Goal: Entertainment & Leisure: Browse casually

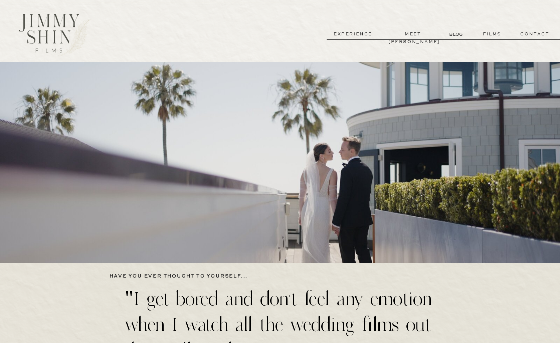
click at [501, 34] on p "films" at bounding box center [492, 34] width 33 height 8
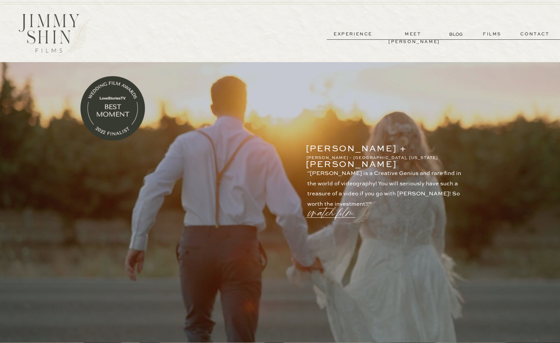
click at [494, 32] on p "films" at bounding box center [492, 34] width 33 height 8
click at [306, 218] on div at bounding box center [306, 217] width 0 height 0
click at [331, 216] on p "watch film" at bounding box center [333, 208] width 48 height 25
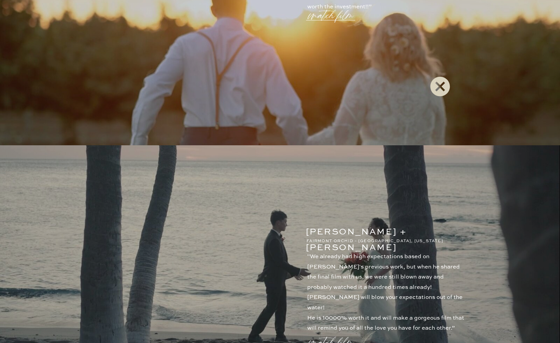
scroll to position [259, 0]
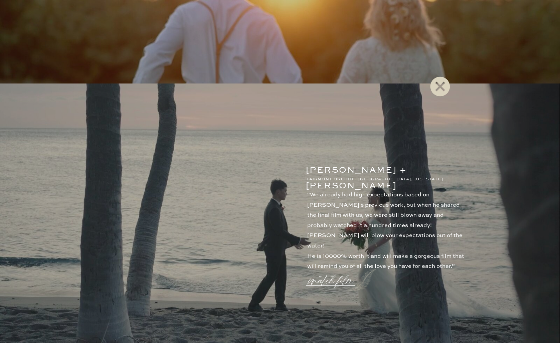
click at [436, 82] on icon at bounding box center [440, 86] width 24 height 27
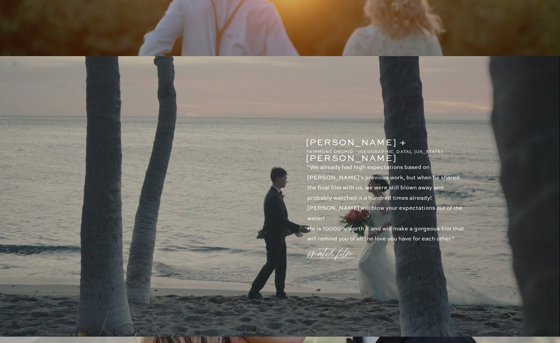
scroll to position [292, 0]
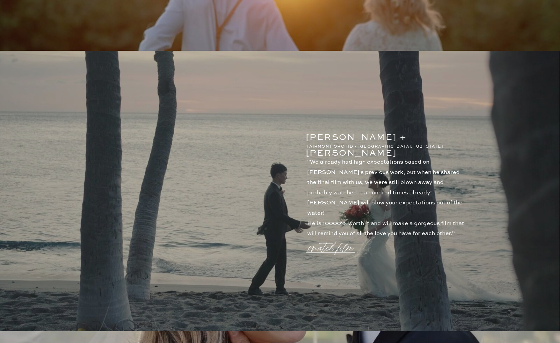
click at [338, 249] on p "watch film" at bounding box center [333, 243] width 48 height 25
click at [440, 85] on icon at bounding box center [440, 86] width 24 height 27
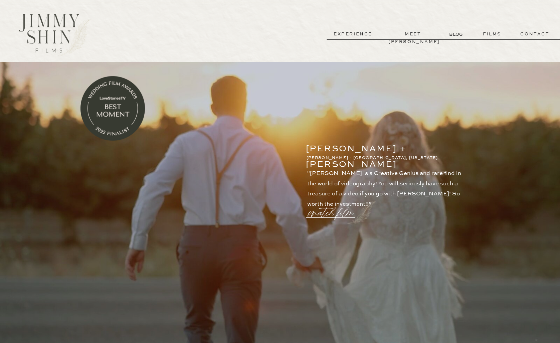
scroll to position [0, 0]
click at [494, 34] on p "films" at bounding box center [492, 34] width 33 height 8
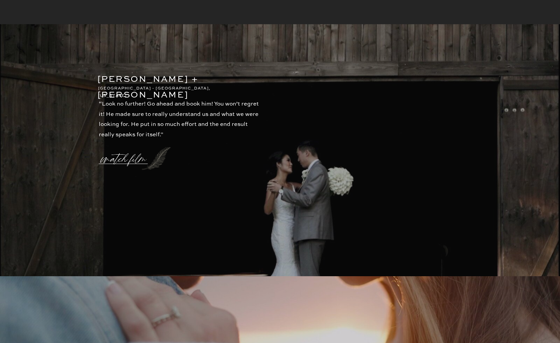
scroll to position [1464, 0]
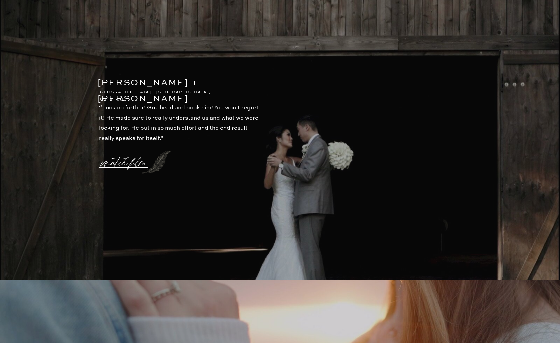
click at [136, 158] on p "watch film" at bounding box center [125, 158] width 48 height 25
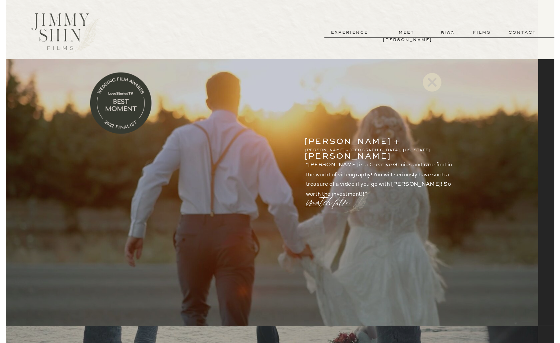
scroll to position [1749, 0]
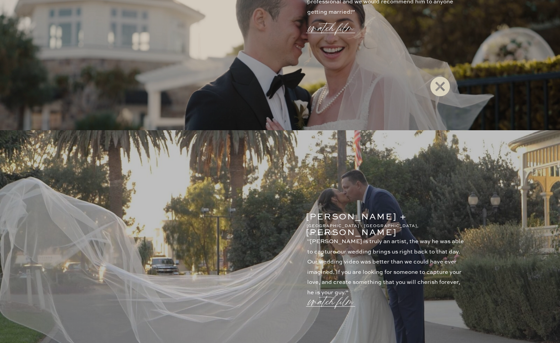
scroll to position [1030, 0]
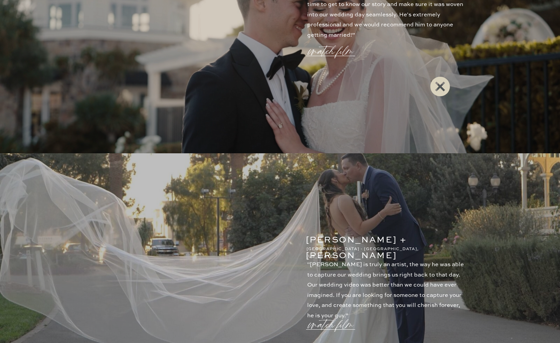
click at [444, 90] on icon at bounding box center [440, 87] width 20 height 20
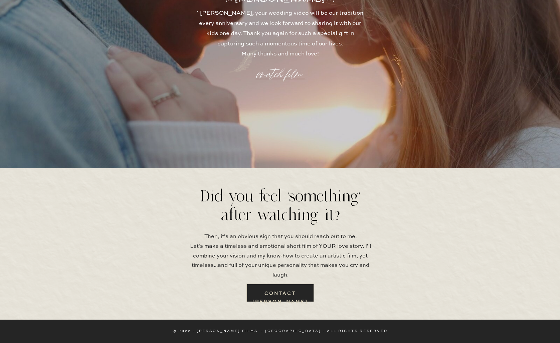
scroll to position [1856, 0]
